Goal: Entertainment & Leisure: Consume media (video, audio)

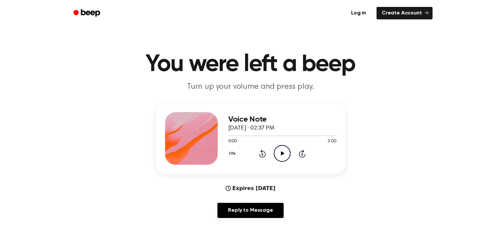
click at [280, 148] on icon "Play Audio" at bounding box center [281, 153] width 17 height 17
click at [366, 203] on div "Voice Note [DATE] · 02:37 PM 0:12 3:00 Your browser does not support the [objec…" at bounding box center [250, 163] width 485 height 120
click at [284, 156] on icon "Pause Audio" at bounding box center [281, 153] width 17 height 17
click at [283, 146] on icon "Play Audio" at bounding box center [281, 153] width 17 height 17
drag, startPoint x: 283, startPoint y: 146, endPoint x: 281, endPoint y: 154, distance: 8.7
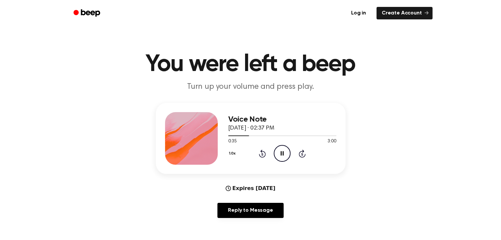
click at [281, 154] on icon "Pause Audio" at bounding box center [281, 153] width 17 height 17
click at [281, 154] on icon at bounding box center [283, 153] width 4 height 4
click at [362, 204] on div "Voice Note [DATE] · 02:37 PM 0:56 3:00 Your browser does not support the [objec…" at bounding box center [250, 163] width 485 height 120
click at [278, 146] on icon "Pause Audio" at bounding box center [281, 153] width 17 height 17
click at [278, 146] on icon "Play Audio" at bounding box center [281, 153] width 17 height 17
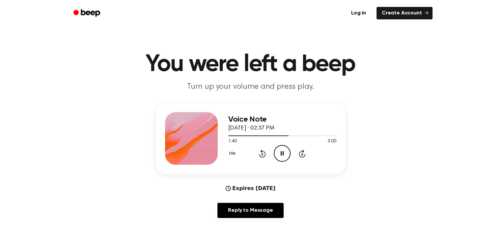
click at [477, 131] on div "Voice Note [DATE] · 02:37 PM 1:40 3:00 Your browser does not support the [objec…" at bounding box center [250, 163] width 485 height 120
click at [285, 153] on icon "Pause Audio" at bounding box center [281, 153] width 17 height 17
click at [287, 152] on icon "Play Audio" at bounding box center [281, 153] width 17 height 17
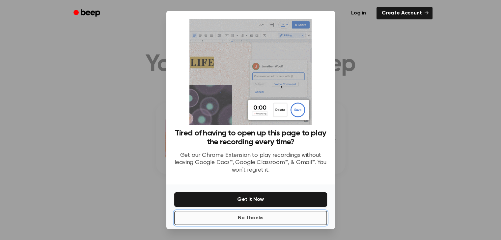
click at [272, 218] on button "No Thanks" at bounding box center [250, 218] width 153 height 14
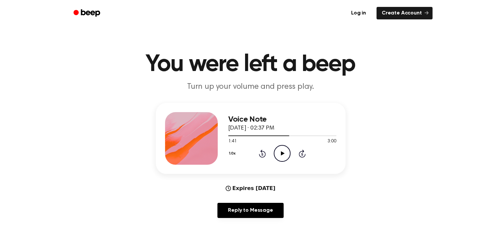
click at [282, 155] on icon "Play Audio" at bounding box center [281, 153] width 17 height 17
click at [282, 155] on icon "Pause Audio" at bounding box center [281, 153] width 17 height 17
click at [282, 155] on icon "Play Audio" at bounding box center [281, 153] width 17 height 17
click at [282, 155] on icon "Pause Audio" at bounding box center [281, 153] width 17 height 17
click at [300, 136] on div at bounding box center [269, 136] width 83 height 1
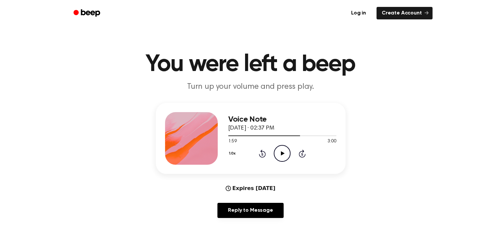
click at [287, 149] on icon "Play Audio" at bounding box center [281, 153] width 17 height 17
click at [281, 153] on icon at bounding box center [281, 153] width 3 height 4
click at [281, 153] on icon at bounding box center [283, 153] width 4 height 4
click at [285, 158] on icon "Pause Audio" at bounding box center [281, 153] width 17 height 17
click at [285, 158] on icon "Play Audio" at bounding box center [281, 153] width 17 height 17
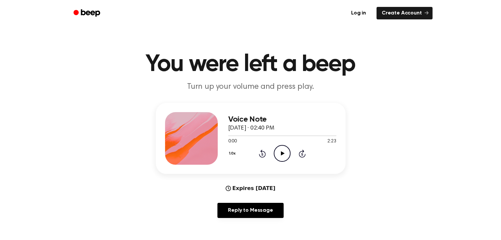
click at [283, 151] on icon "Play Audio" at bounding box center [281, 153] width 17 height 17
click at [283, 151] on icon "Pause Audio" at bounding box center [281, 153] width 17 height 17
click at [283, 151] on icon "Play Audio" at bounding box center [281, 153] width 17 height 17
click at [282, 152] on icon at bounding box center [281, 153] width 3 height 4
click at [282, 152] on icon "Play Audio" at bounding box center [281, 153] width 17 height 17
